Goal: Find specific page/section: Find specific page/section

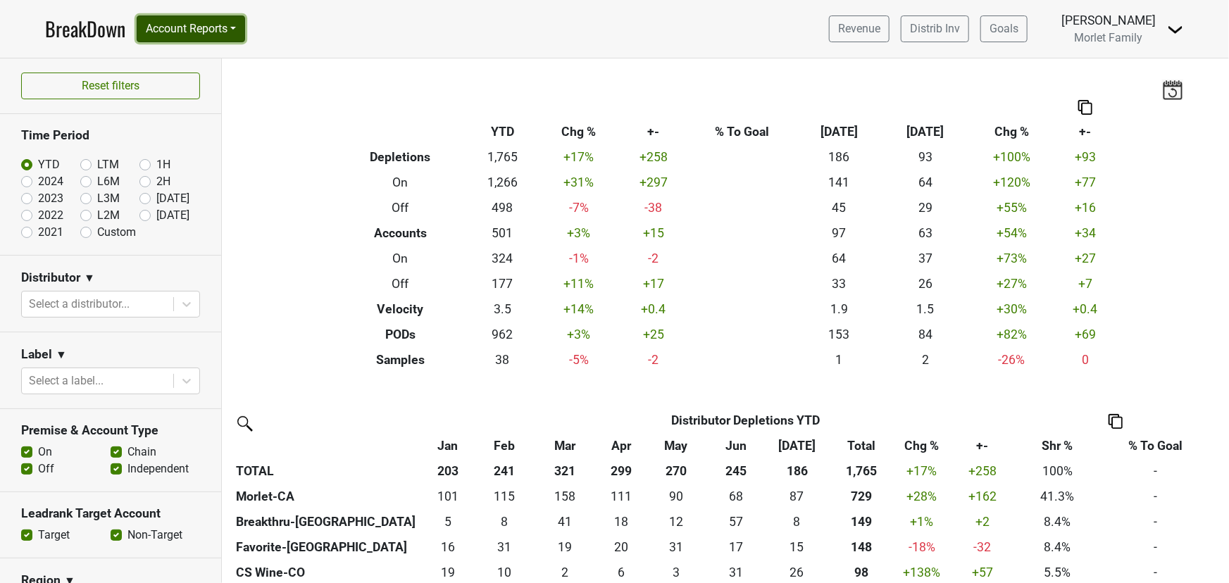
click at [178, 31] on button "Account Reports" at bounding box center [191, 28] width 108 height 27
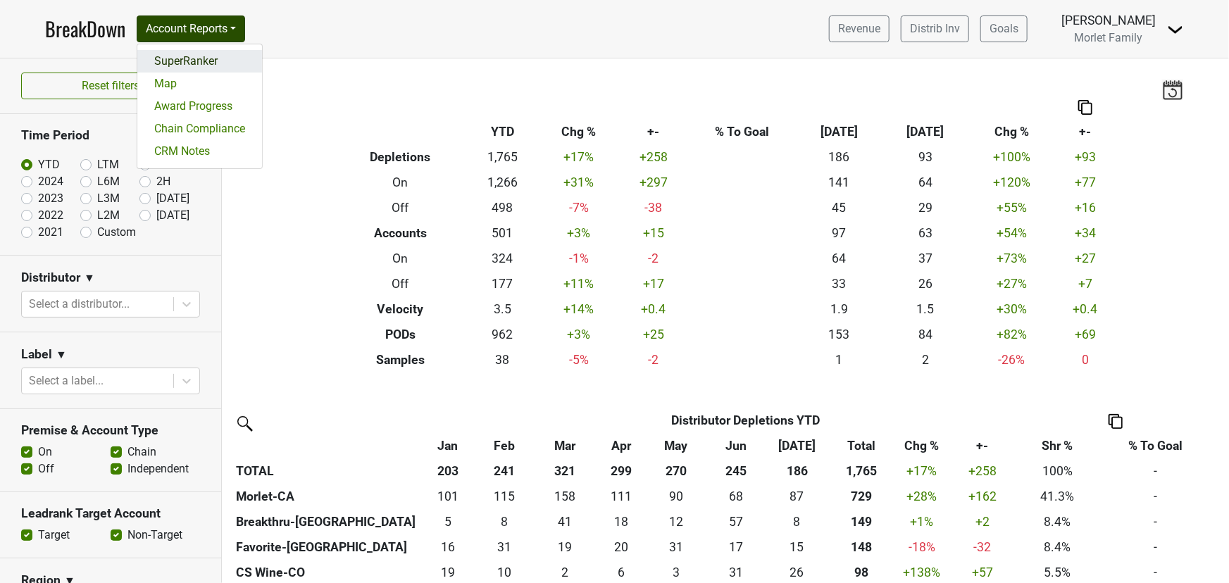
click at [184, 65] on link "SuperRanker" at bounding box center [199, 61] width 125 height 23
